Goal: Navigation & Orientation: Find specific page/section

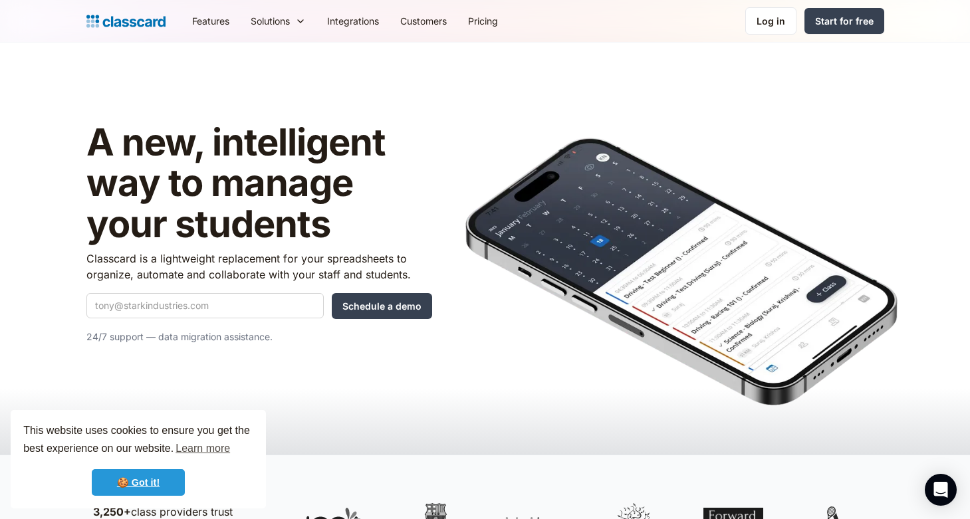
click at [162, 484] on link "🍪 Got it!" at bounding box center [138, 482] width 93 height 27
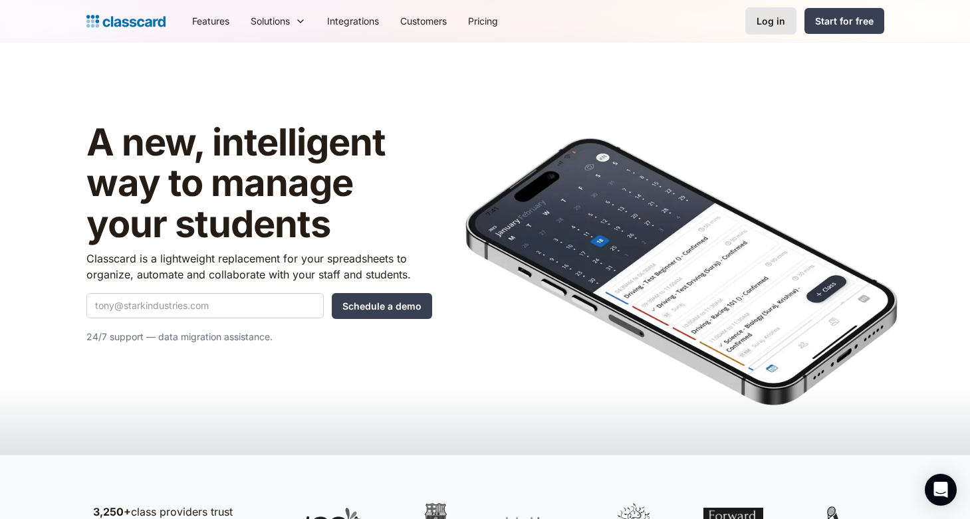
click at [768, 26] on div "Log in" at bounding box center [770, 21] width 29 height 14
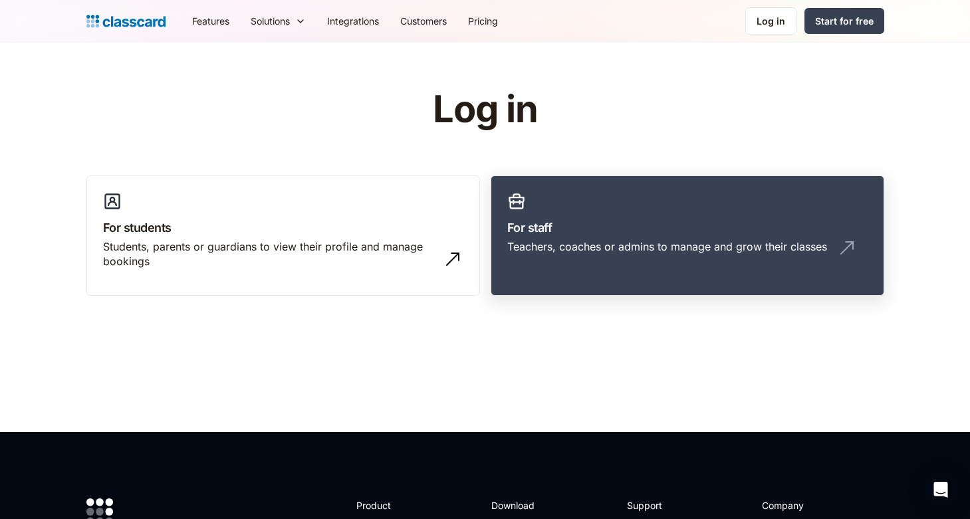
click at [654, 225] on h3 "For staff" at bounding box center [687, 228] width 360 height 18
